Goal: Book appointment/travel/reservation

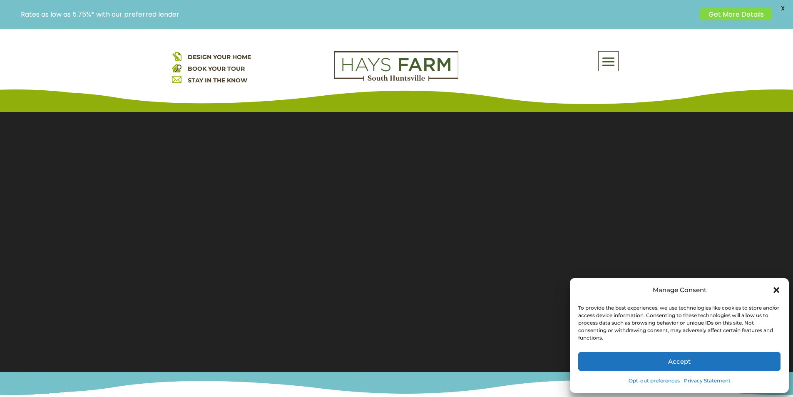
click at [746, 364] on button "Accept" at bounding box center [679, 361] width 202 height 19
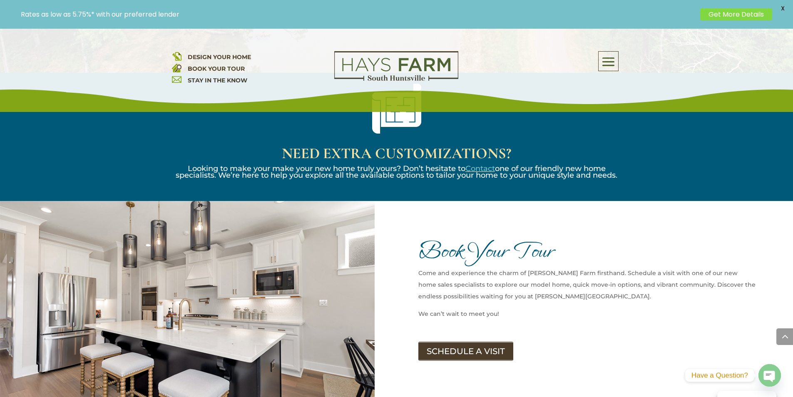
scroll to position [1040, 0]
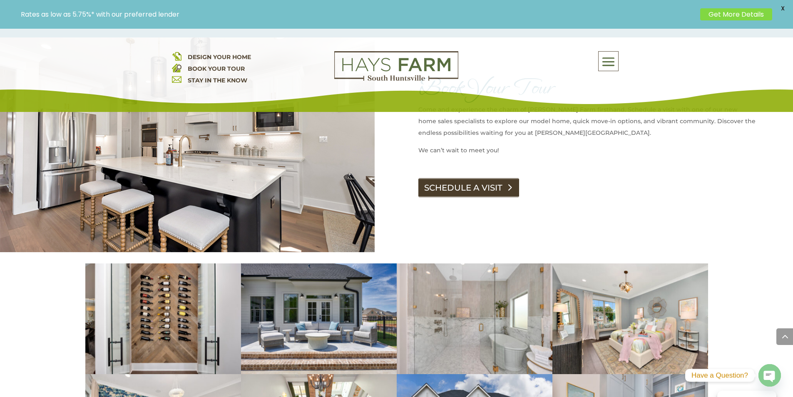
click at [491, 178] on link "SCHEDULE A VISIT" at bounding box center [468, 187] width 101 height 19
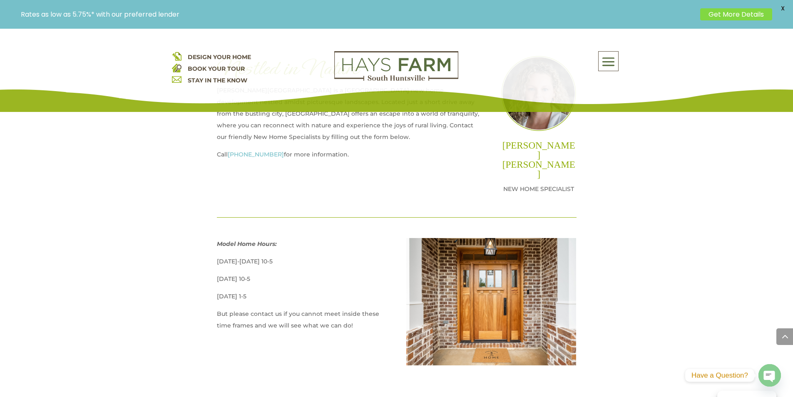
scroll to position [499, 0]
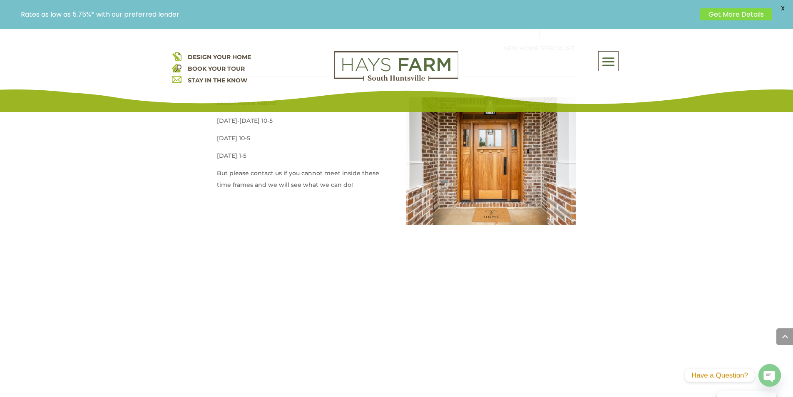
click at [243, 13] on p "Rates as low as 5.75%* with our preferred lender" at bounding box center [358, 14] width 675 height 8
click at [248, 13] on p "Rates as low as 5.75%* with our preferred lender" at bounding box center [358, 14] width 675 height 8
click at [265, 15] on p "Rates as low as 5.75%* with our preferred lender" at bounding box center [358, 14] width 675 height 8
